Goal: Information Seeking & Learning: Learn about a topic

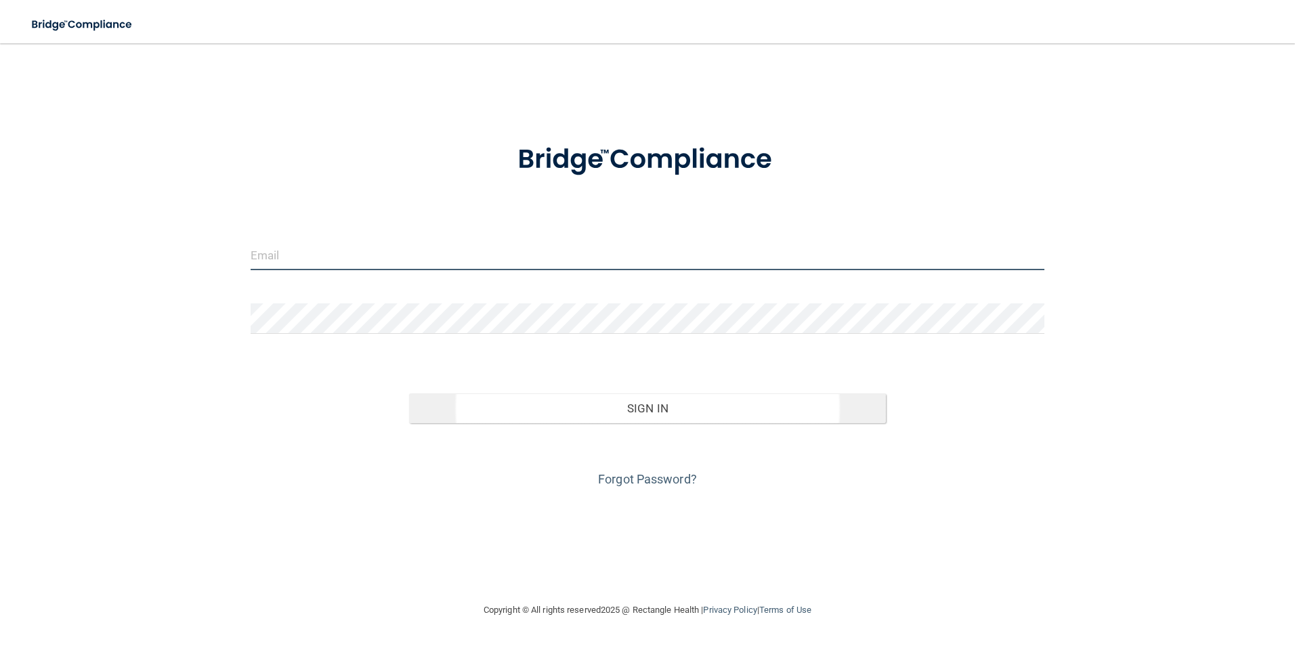
type input "[PERSON_NAME][EMAIL_ADDRESS][PERSON_NAME][DOMAIN_NAME]"
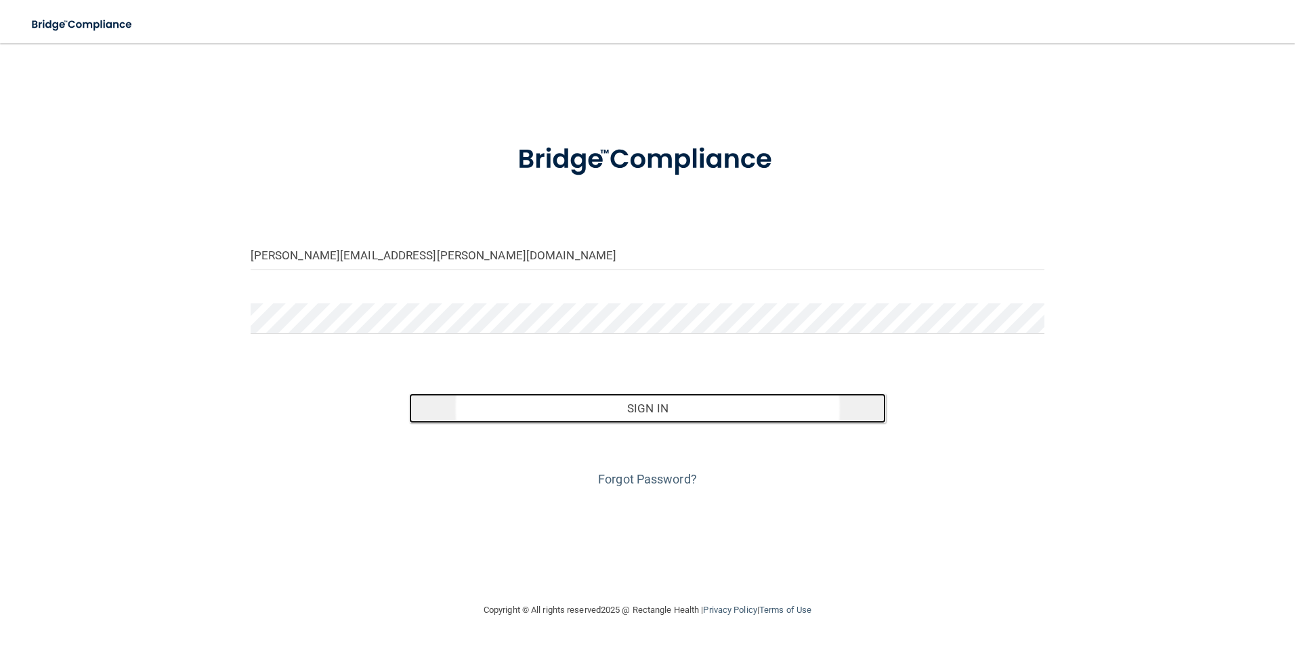
click at [612, 401] on button "Sign In" at bounding box center [647, 408] width 477 height 30
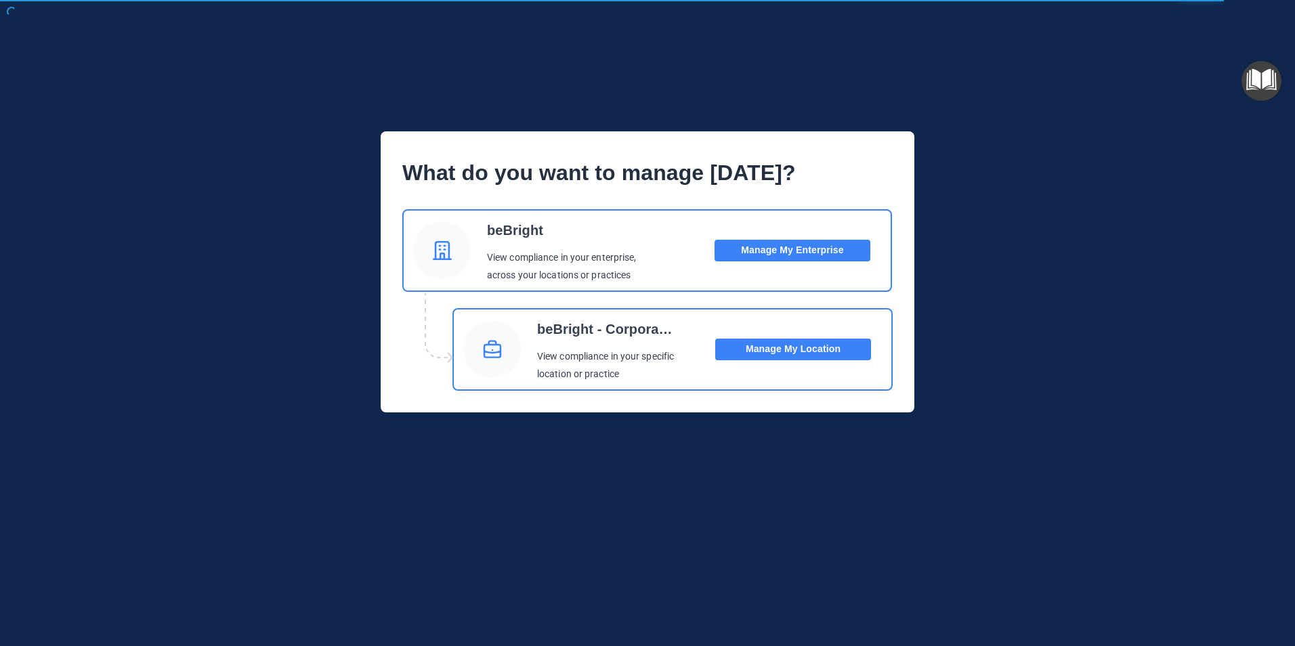
click at [565, 246] on div "beBright View compliance in your enterprise, across your locations or practices" at bounding box center [562, 251] width 150 height 68
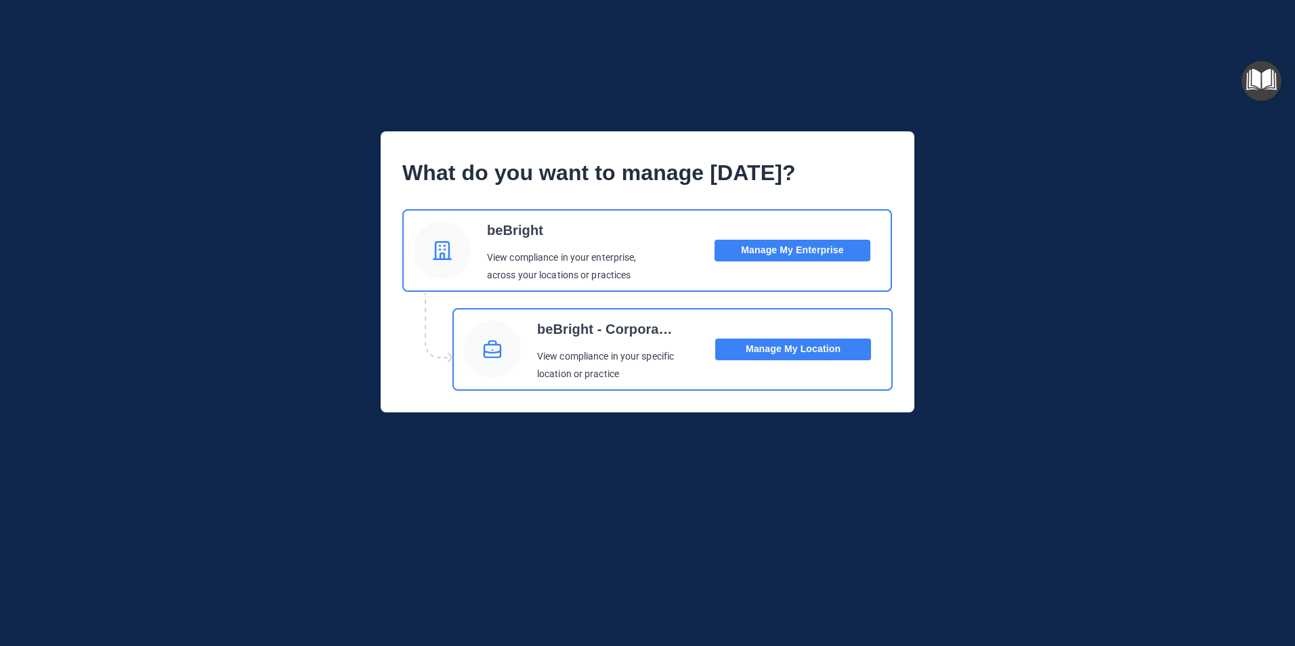
click at [825, 254] on button "Manage My Enterprise" at bounding box center [792, 251] width 156 height 22
click at [1256, 83] on img "Open Resource Center" at bounding box center [1261, 81] width 40 height 40
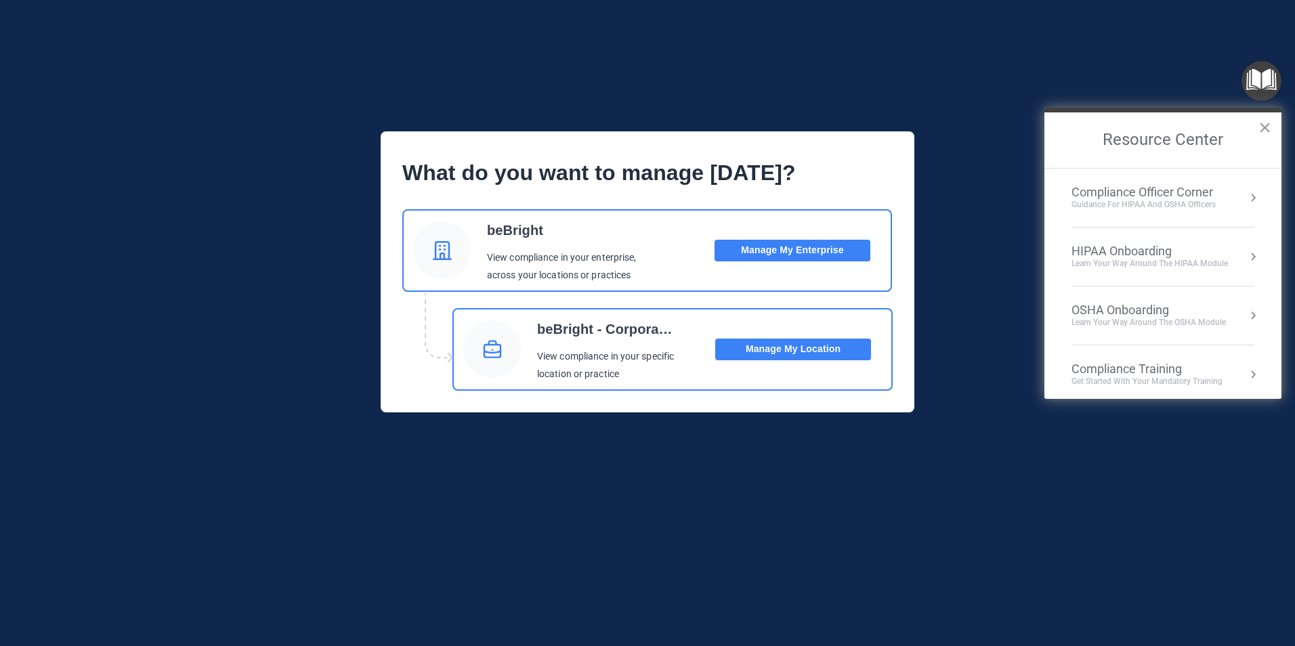
click at [1107, 314] on div "OSHA Onboarding" at bounding box center [1148, 310] width 154 height 15
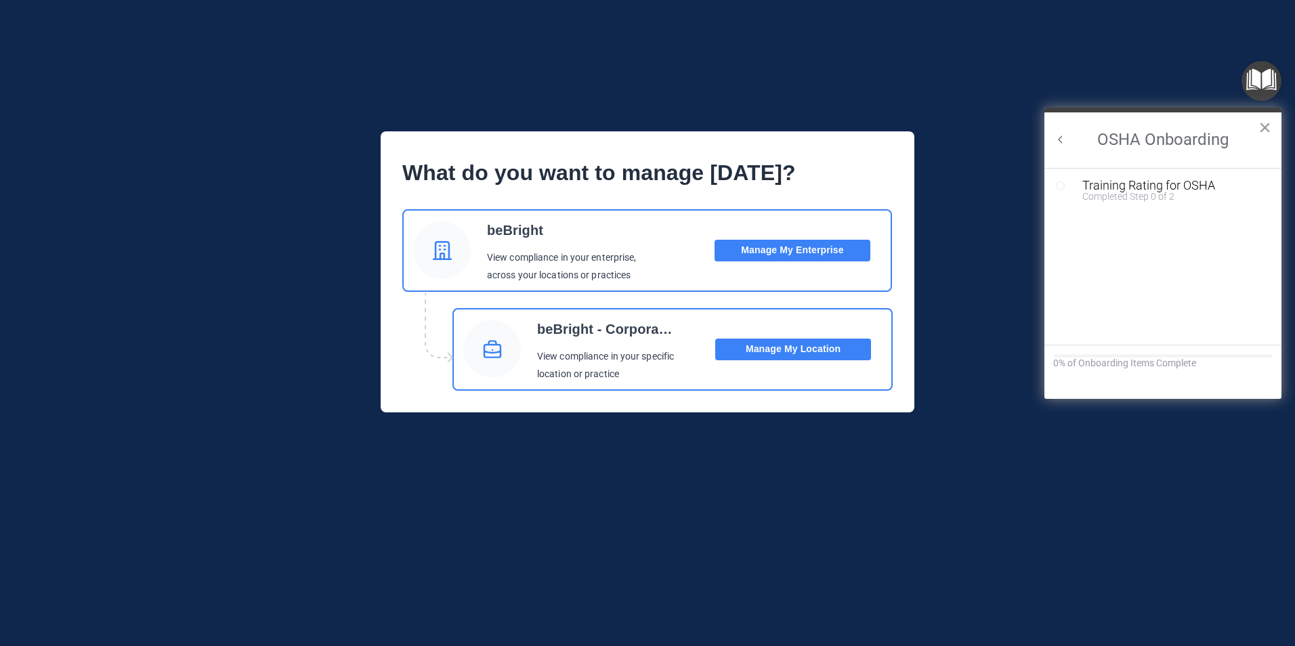
click at [1268, 128] on button "×" at bounding box center [1264, 127] width 13 height 22
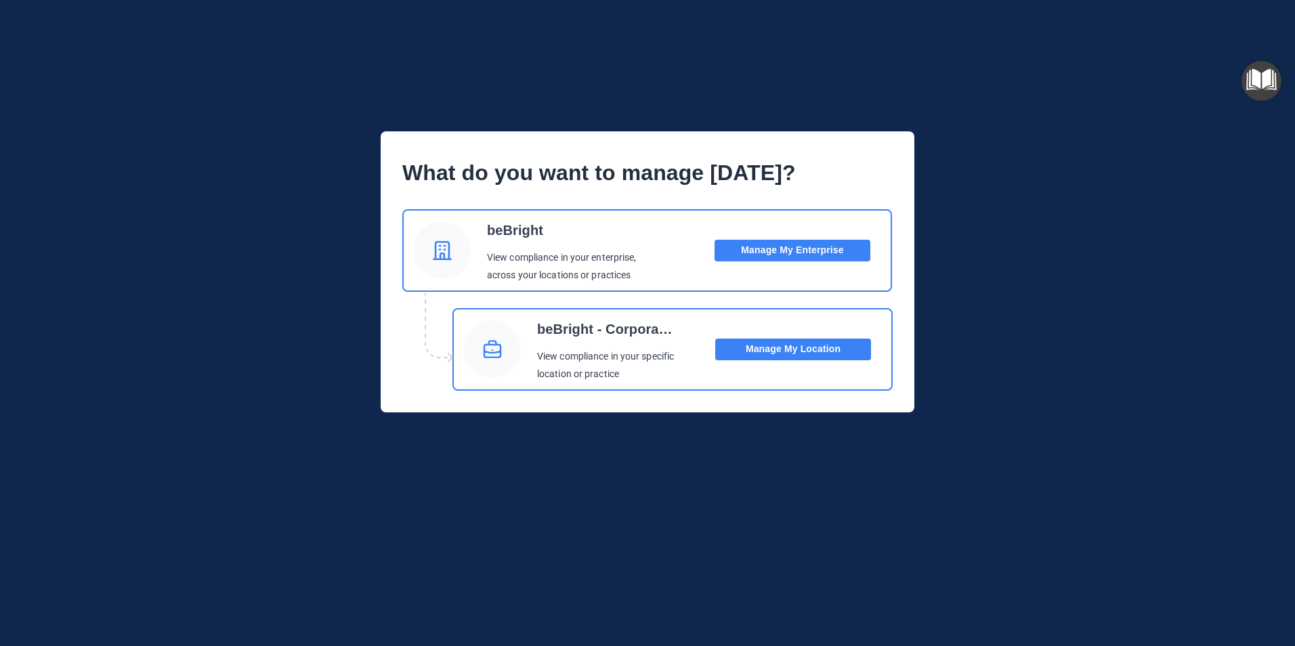
click at [528, 248] on div "beBright View compliance in your enterprise, across your locations or practices" at bounding box center [562, 251] width 150 height 68
click at [750, 349] on button "Manage My Location" at bounding box center [793, 350] width 156 height 22
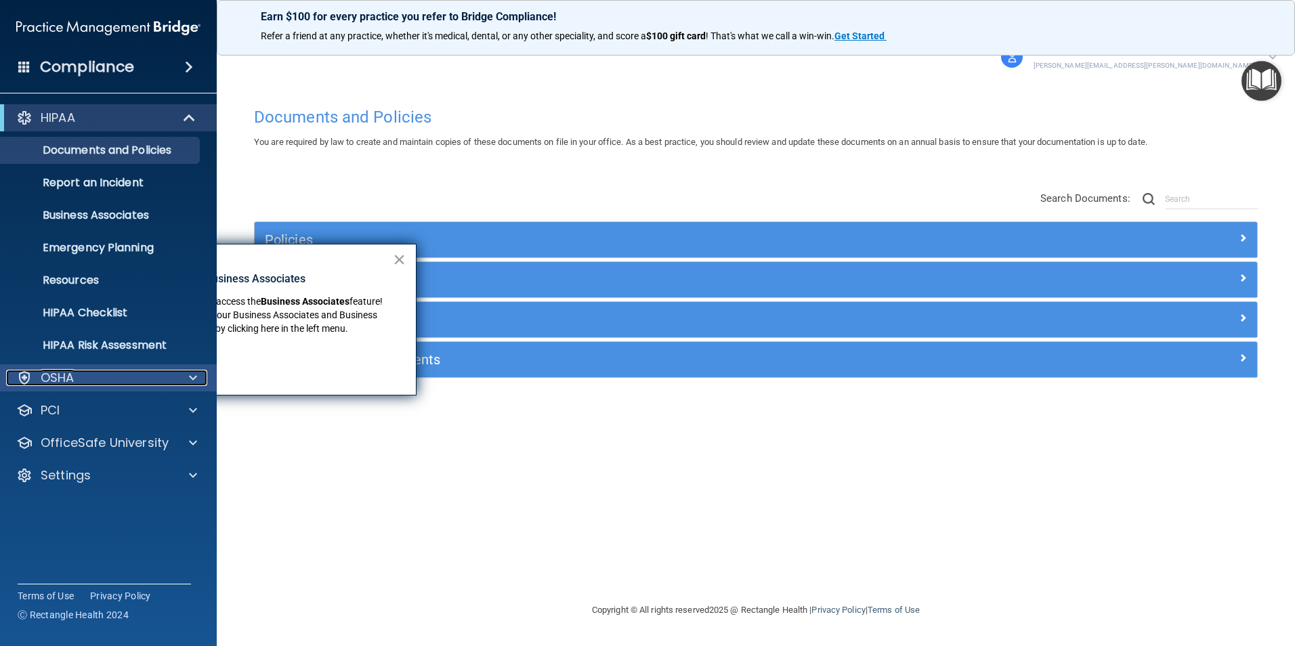
click at [99, 376] on div "OSHA" at bounding box center [90, 378] width 168 height 16
click at [102, 380] on div "OSHA" at bounding box center [90, 378] width 168 height 16
click at [100, 446] on p "OfficeSafe University" at bounding box center [105, 443] width 128 height 16
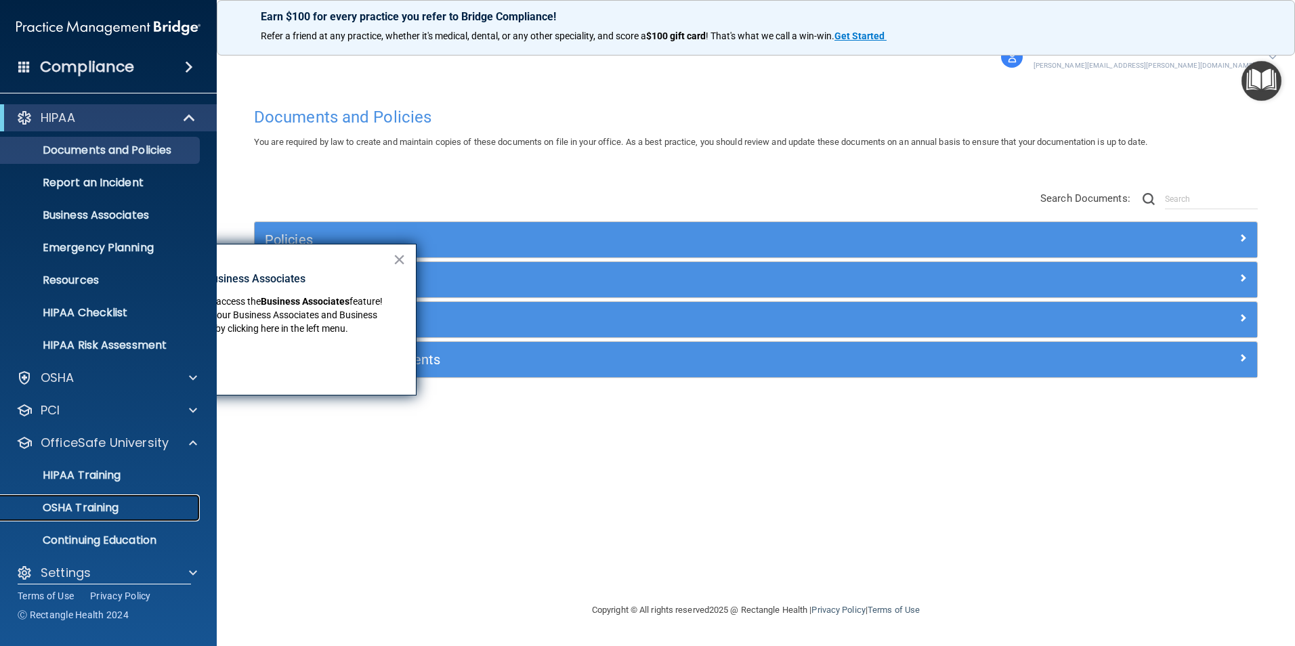
click at [95, 501] on p "OSHA Training" at bounding box center [64, 508] width 110 height 14
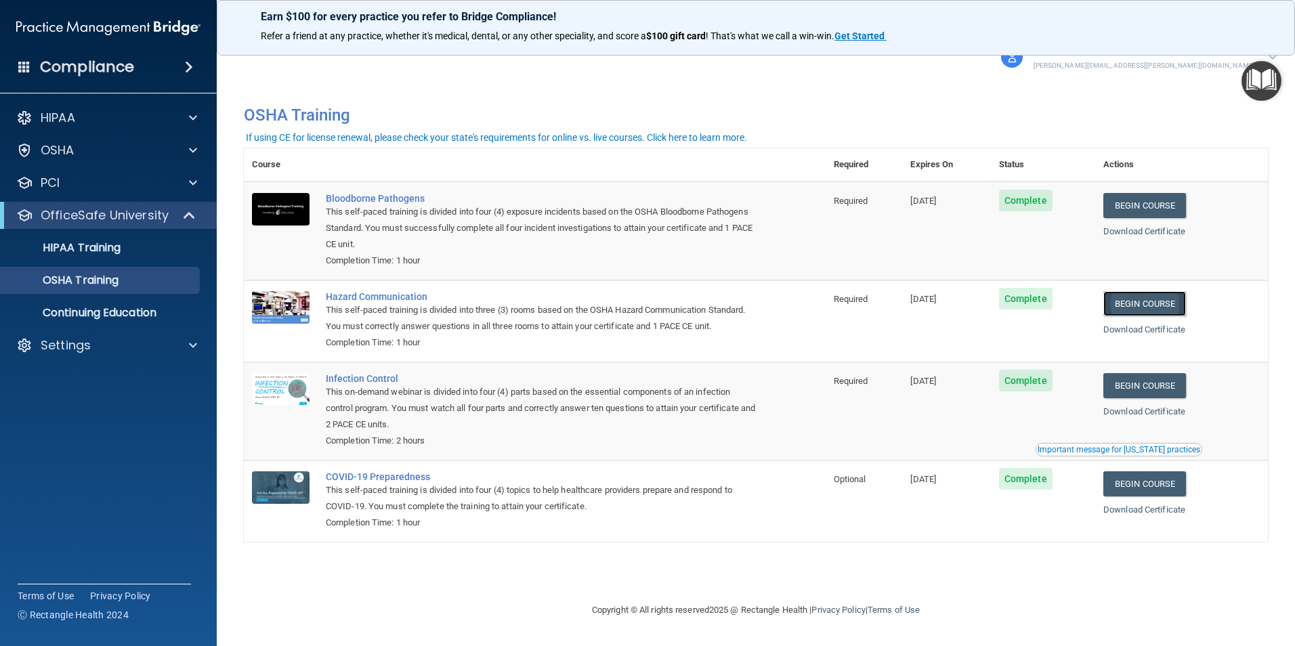
click at [1153, 307] on link "Begin Course" at bounding box center [1144, 303] width 83 height 25
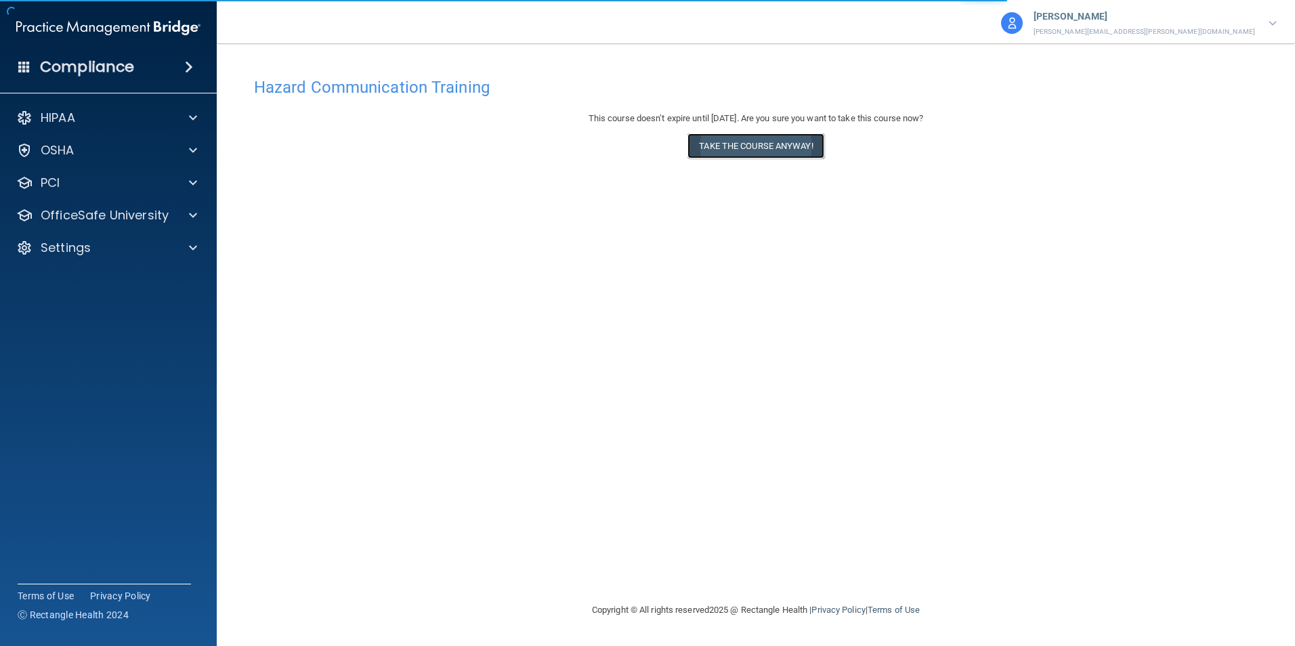
click at [723, 146] on button "Take the course anyway!" at bounding box center [755, 145] width 136 height 25
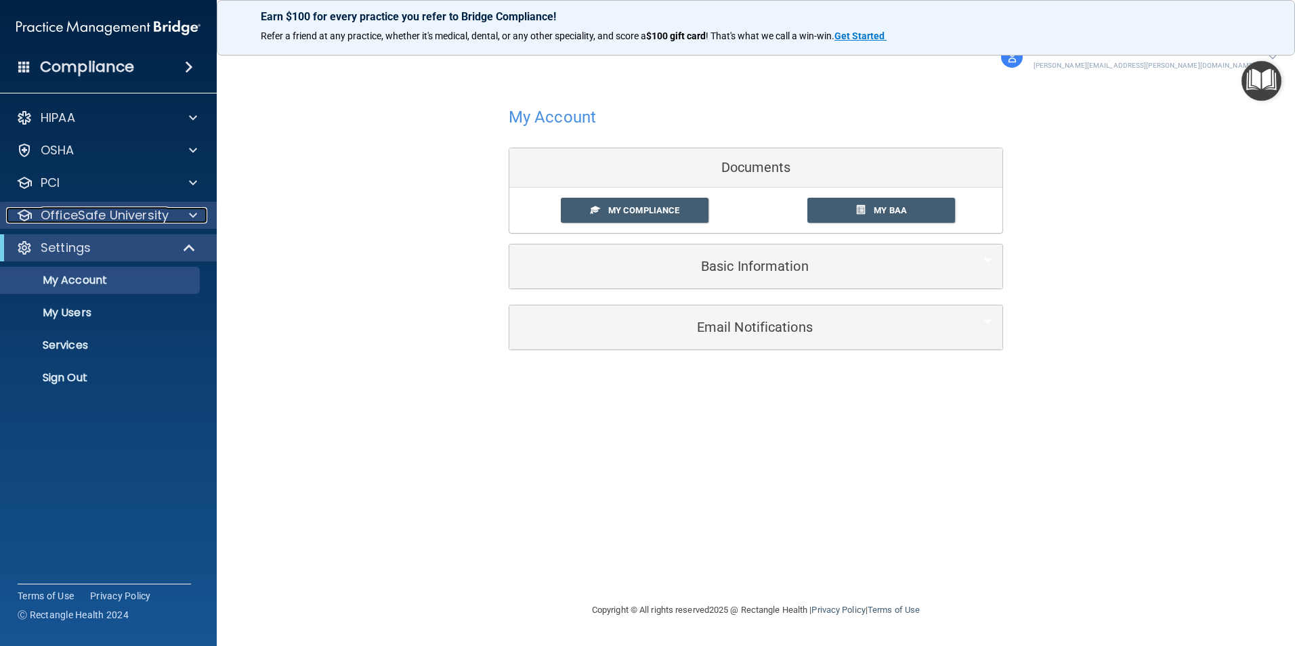
click at [89, 211] on p "OfficeSafe University" at bounding box center [105, 215] width 128 height 16
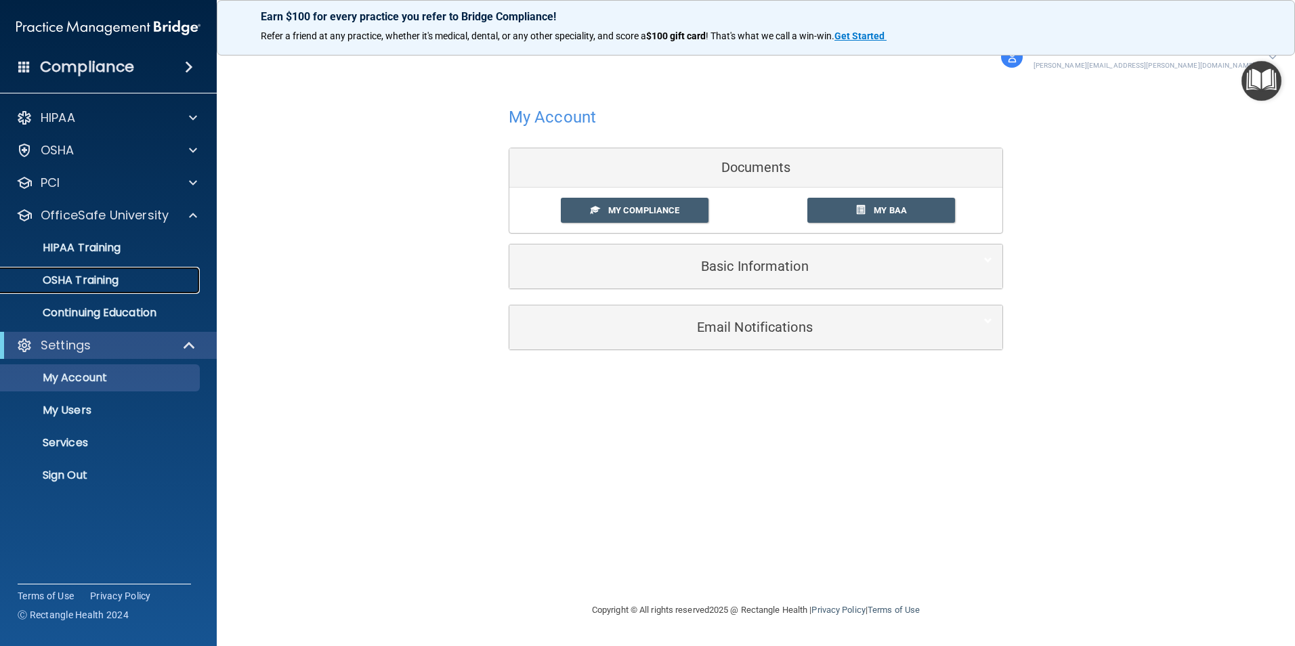
click at [80, 274] on p "OSHA Training" at bounding box center [64, 281] width 110 height 14
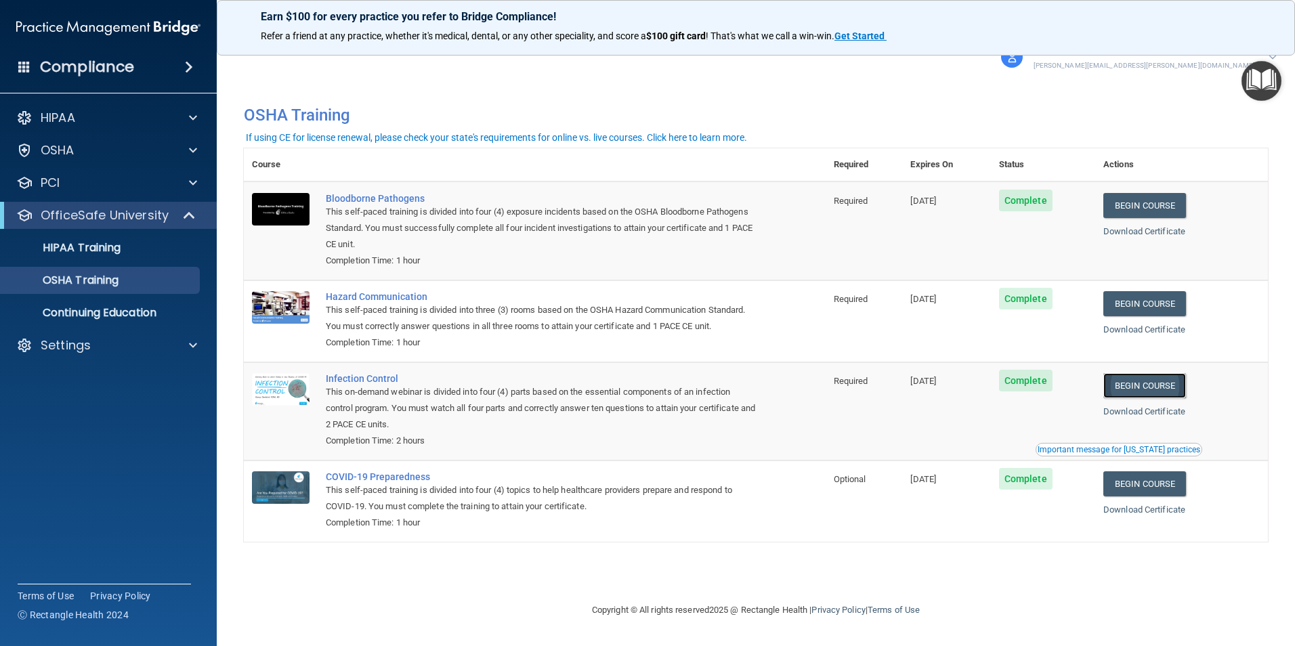
click at [1149, 392] on link "Begin Course" at bounding box center [1144, 385] width 83 height 25
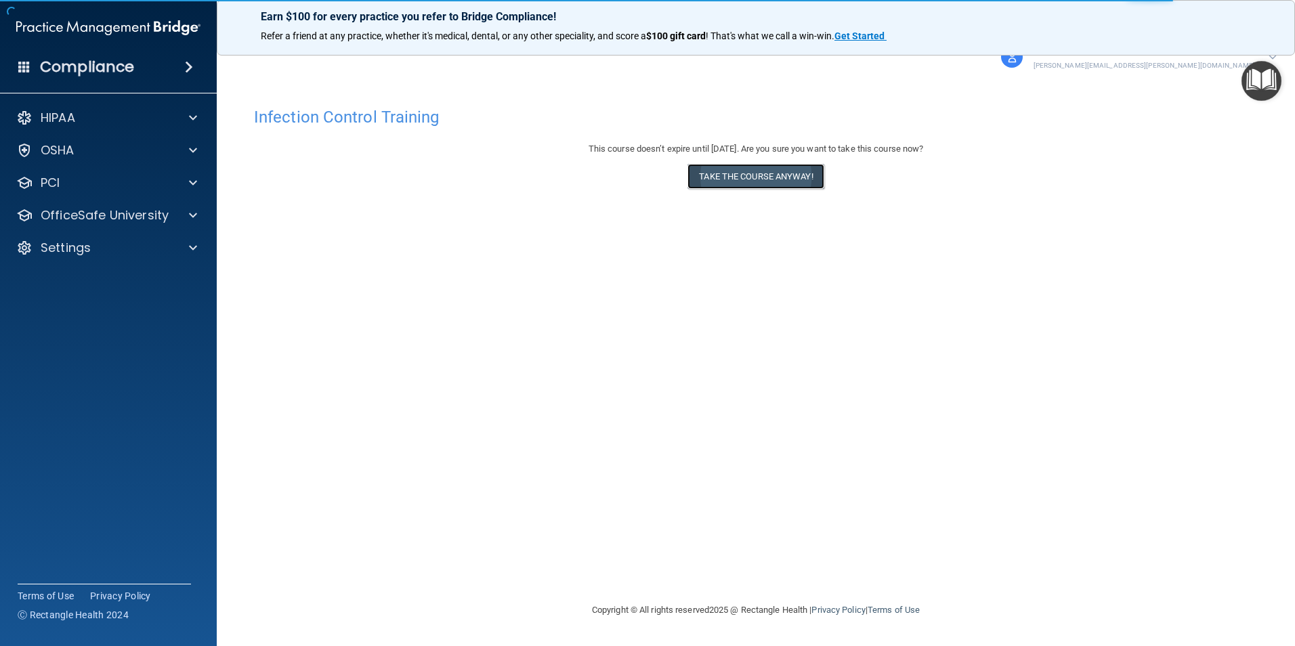
click at [773, 182] on button "Take the course anyway!" at bounding box center [755, 176] width 136 height 25
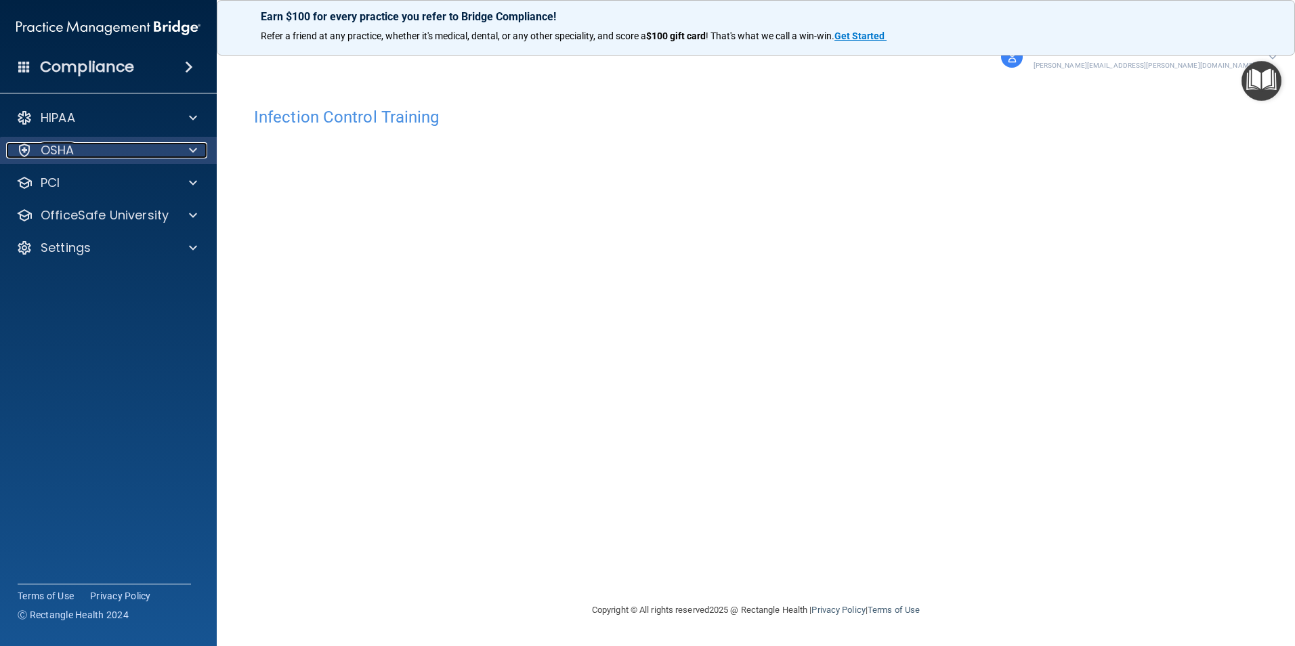
click at [59, 142] on p "OSHA" at bounding box center [58, 150] width 34 height 16
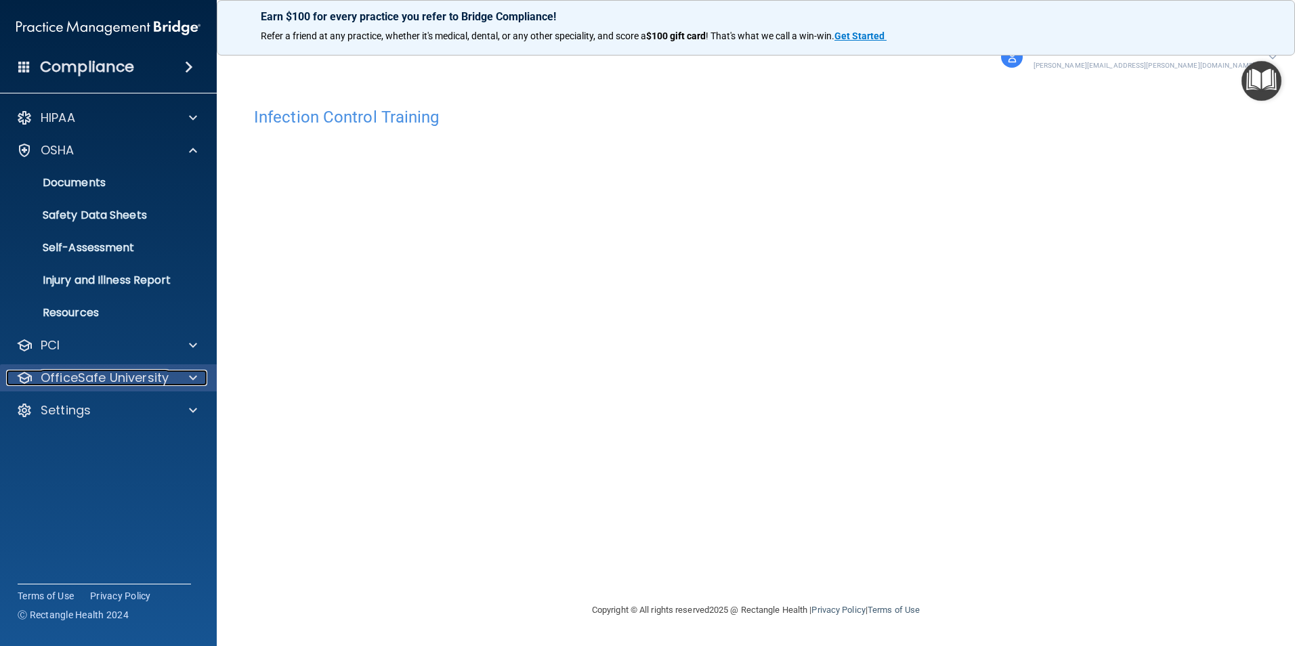
click at [94, 375] on p "OfficeSafe University" at bounding box center [105, 378] width 128 height 16
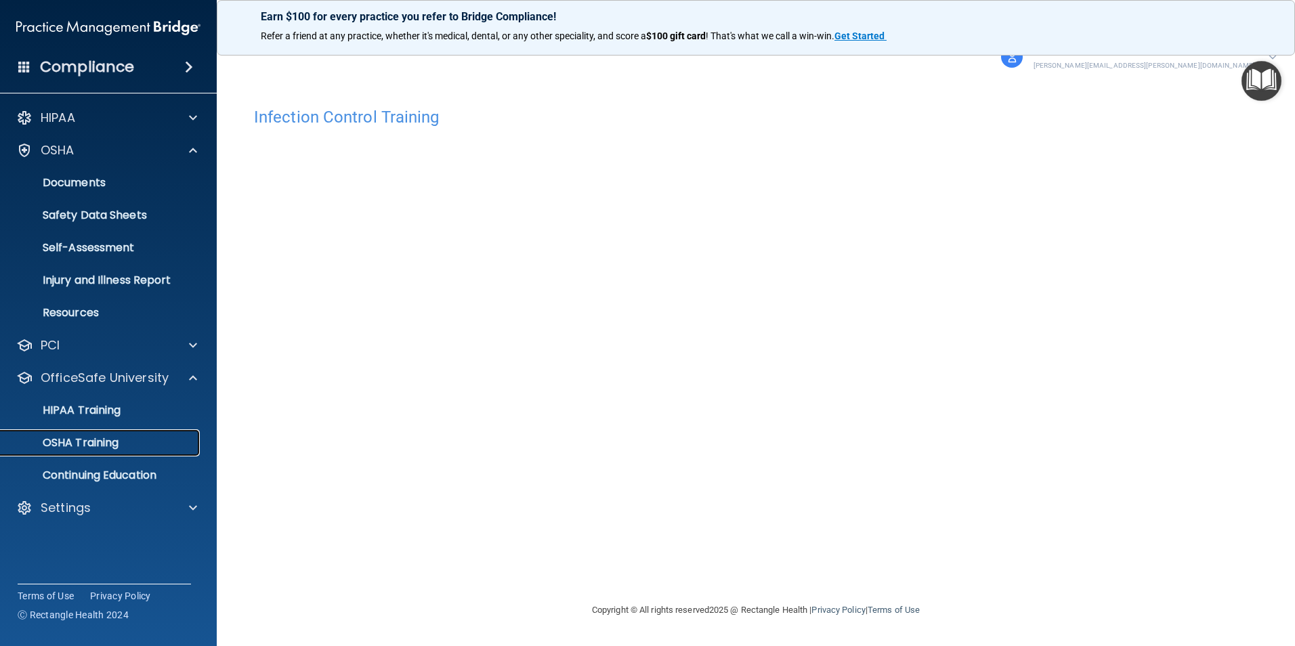
click at [92, 437] on p "OSHA Training" at bounding box center [64, 443] width 110 height 14
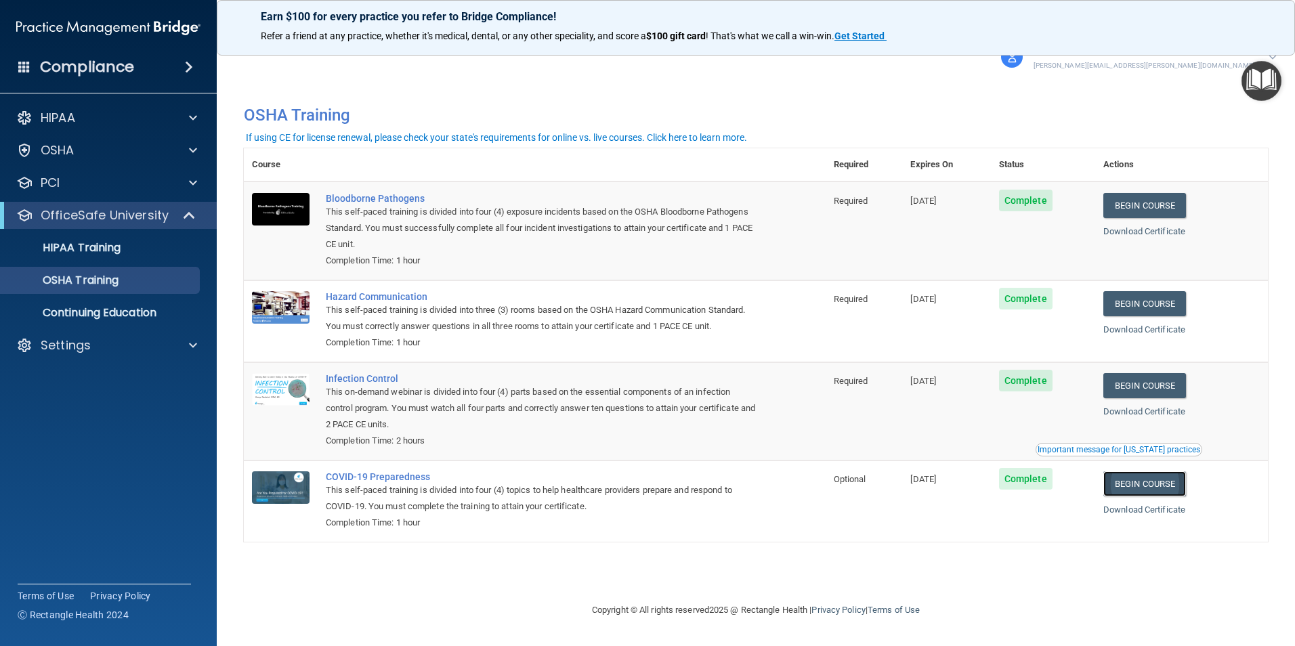
click at [1174, 492] on link "Begin Course" at bounding box center [1144, 483] width 83 height 25
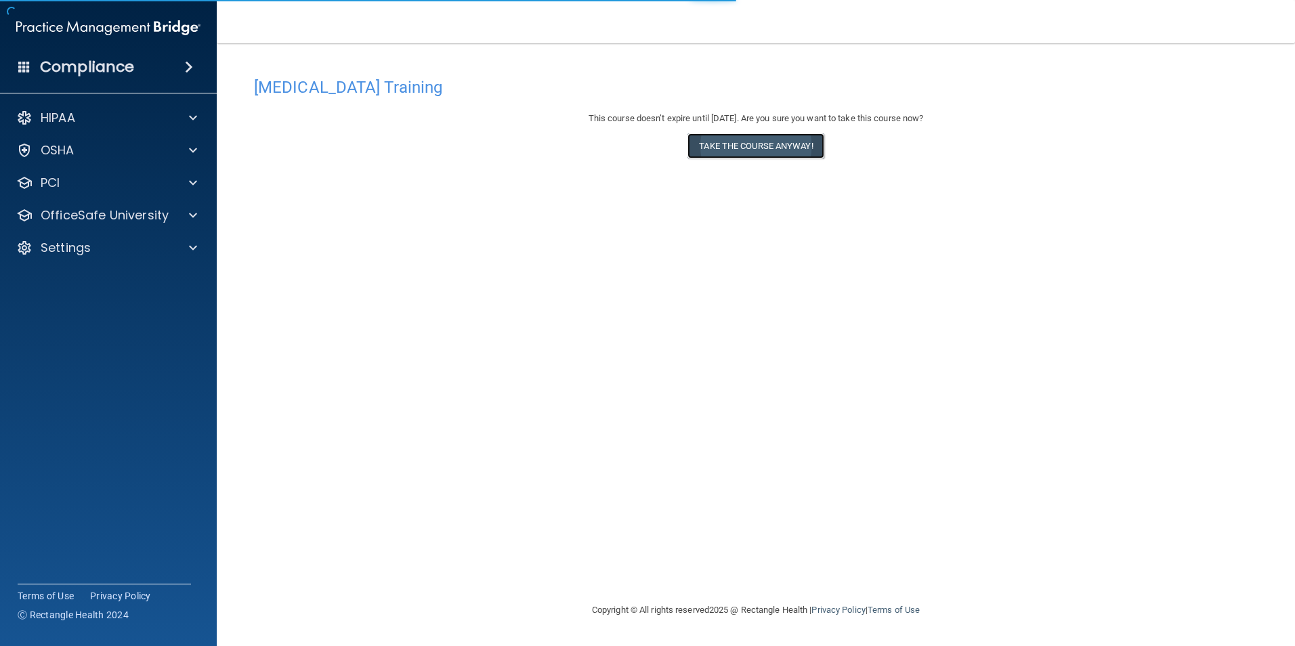
click at [735, 138] on button "Take the course anyway!" at bounding box center [755, 145] width 136 height 25
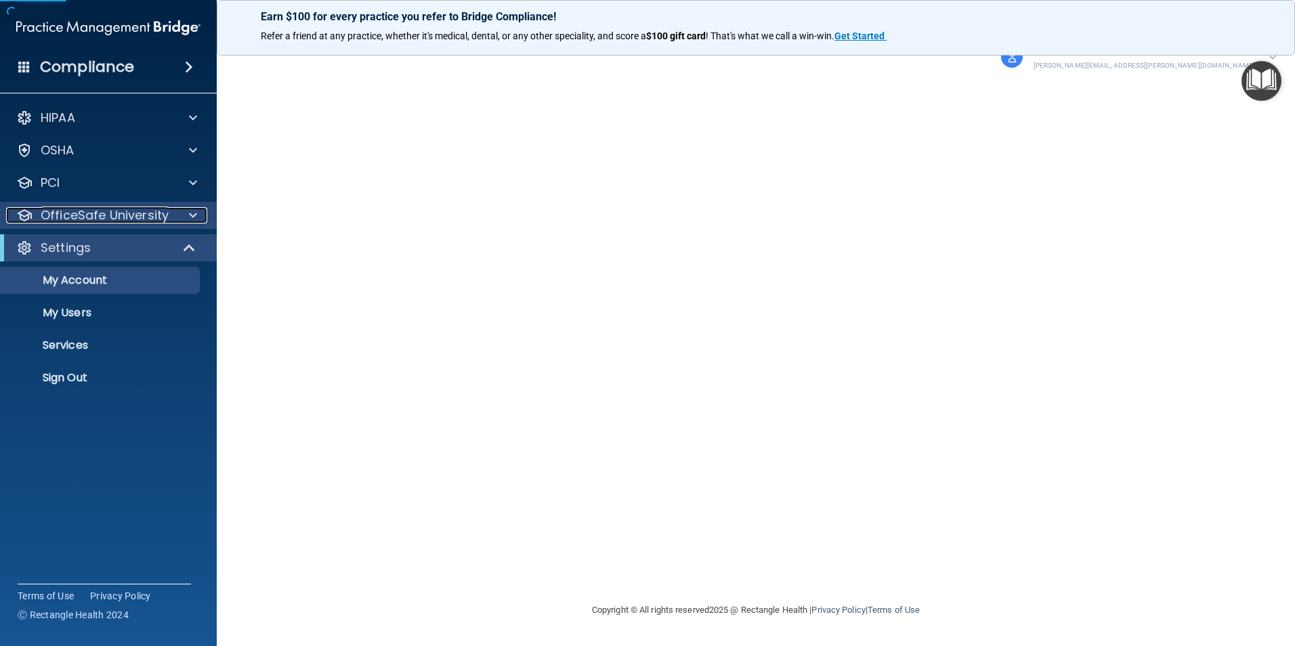
click at [82, 210] on p "OfficeSafe University" at bounding box center [105, 215] width 128 height 16
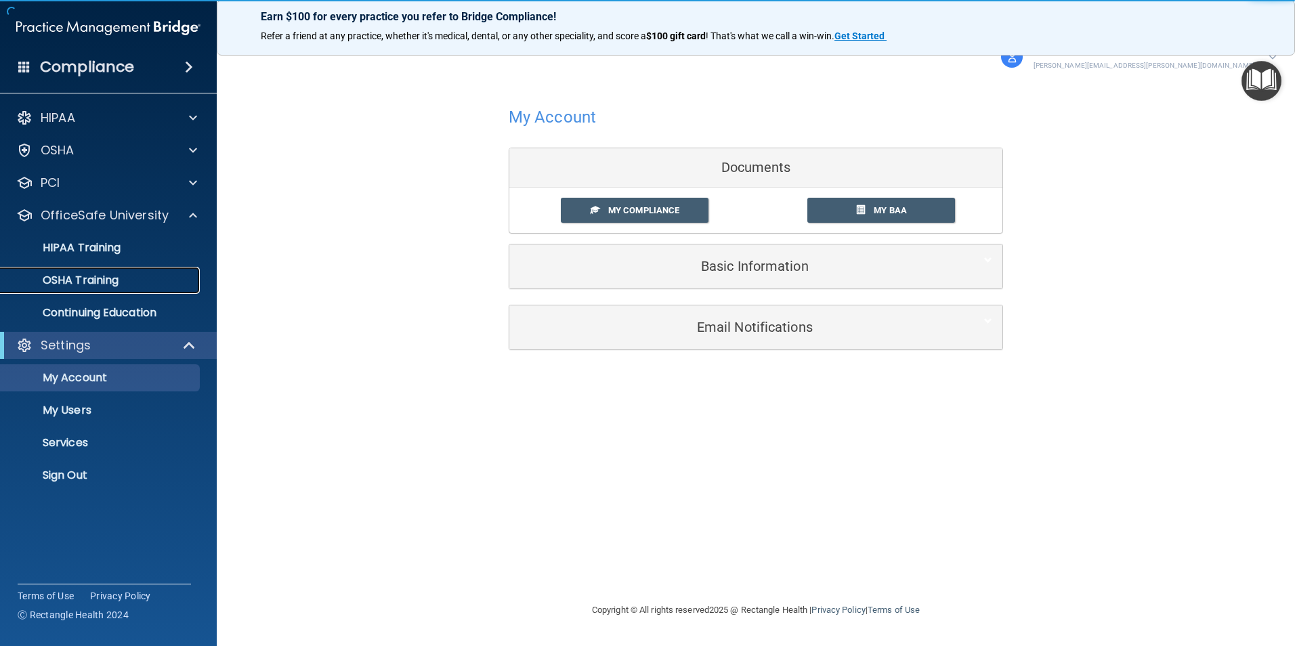
click at [85, 272] on link "OSHA Training" at bounding box center [92, 280] width 213 height 27
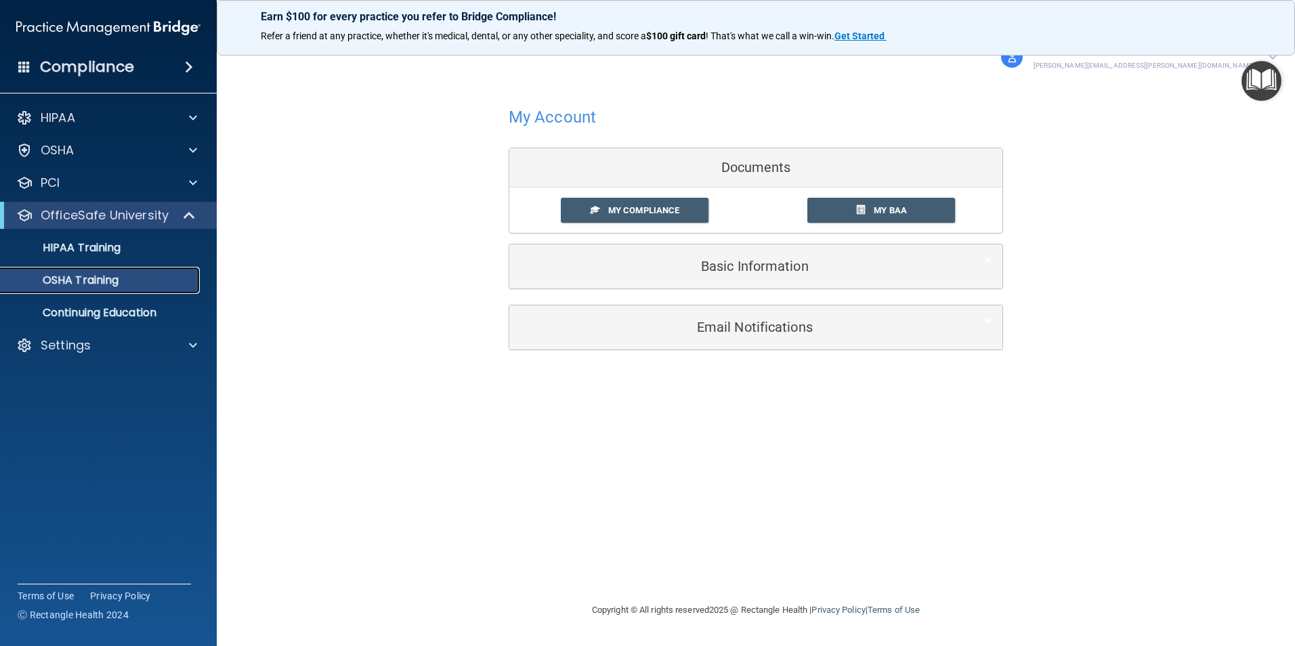
click at [88, 281] on p "OSHA Training" at bounding box center [64, 281] width 110 height 14
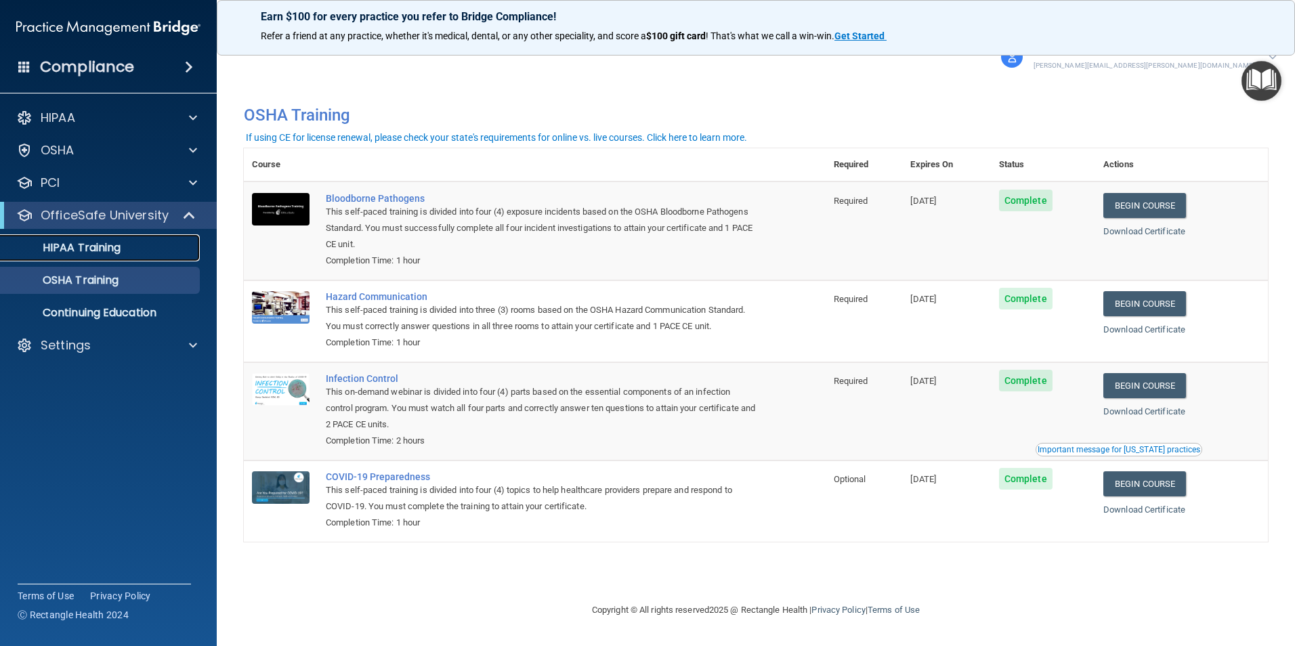
click at [74, 236] on link "HIPAA Training" at bounding box center [92, 247] width 213 height 27
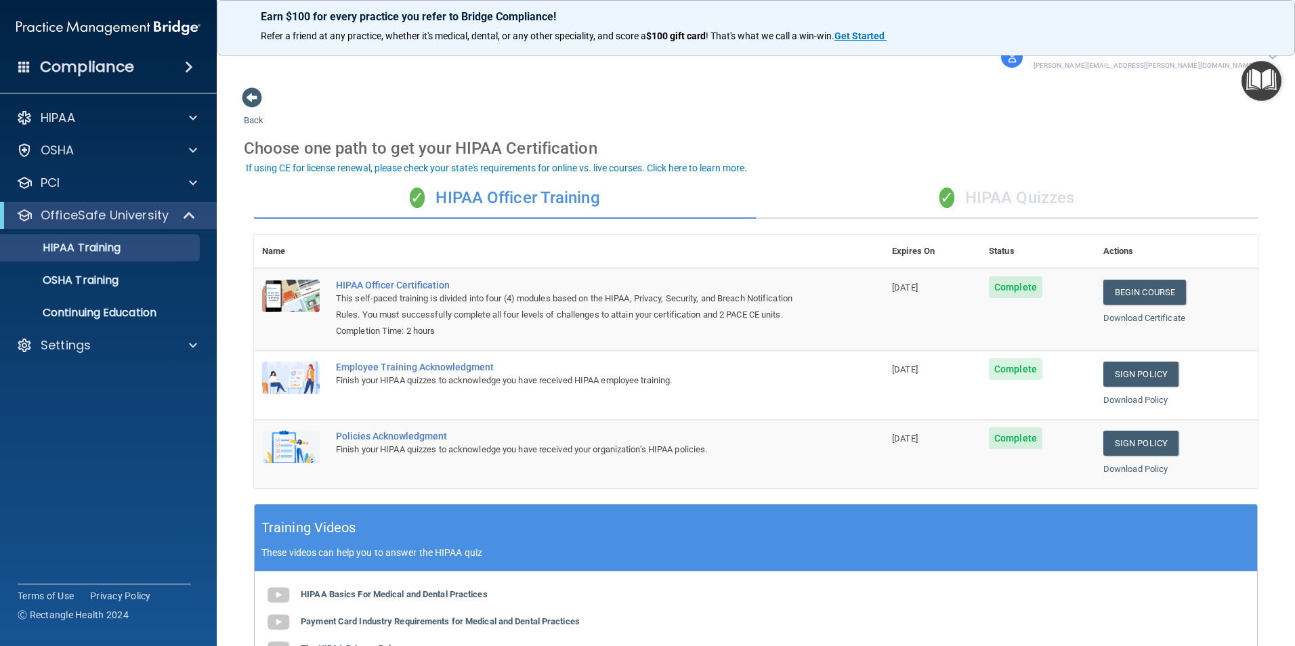
click at [1008, 192] on div "✓ HIPAA Quizzes" at bounding box center [1007, 198] width 502 height 41
